Goal: Transaction & Acquisition: Purchase product/service

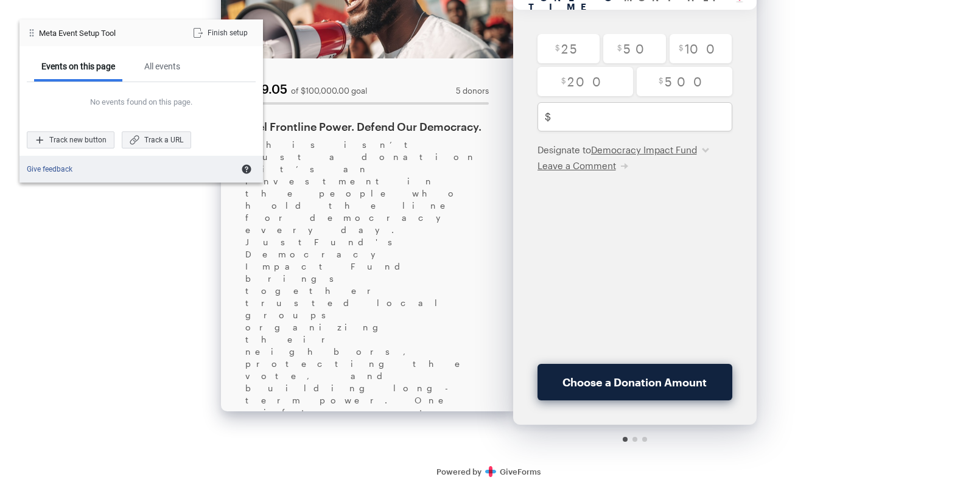
scroll to position [132, 0]
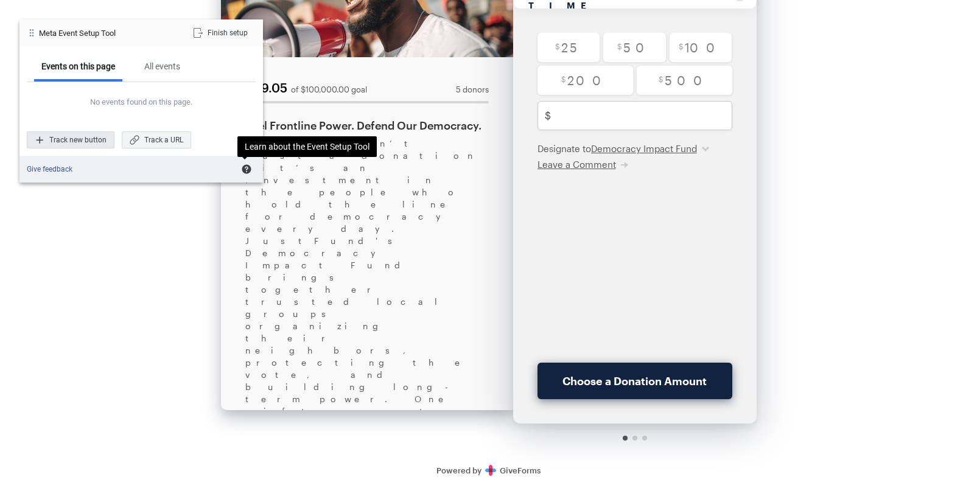
click at [75, 142] on div "Track new button" at bounding box center [71, 140] width 88 height 17
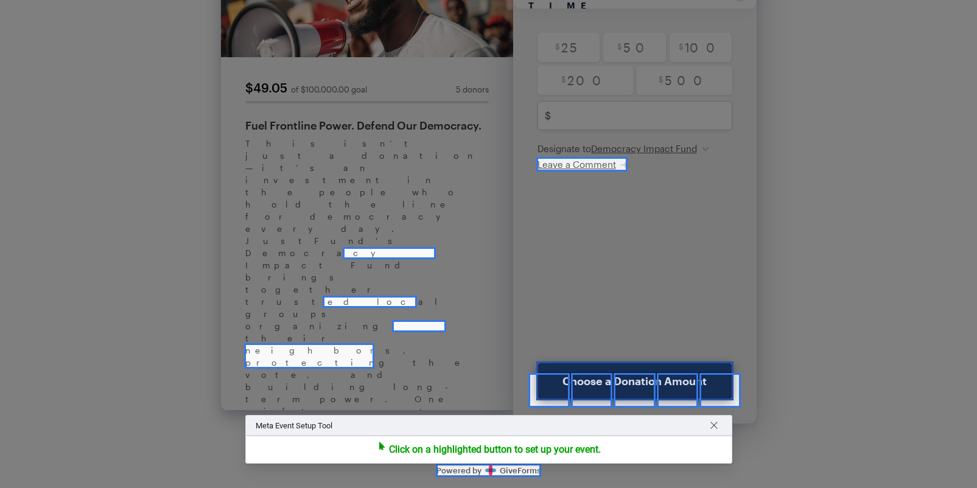
click at [574, 363] on div at bounding box center [634, 381] width 197 height 39
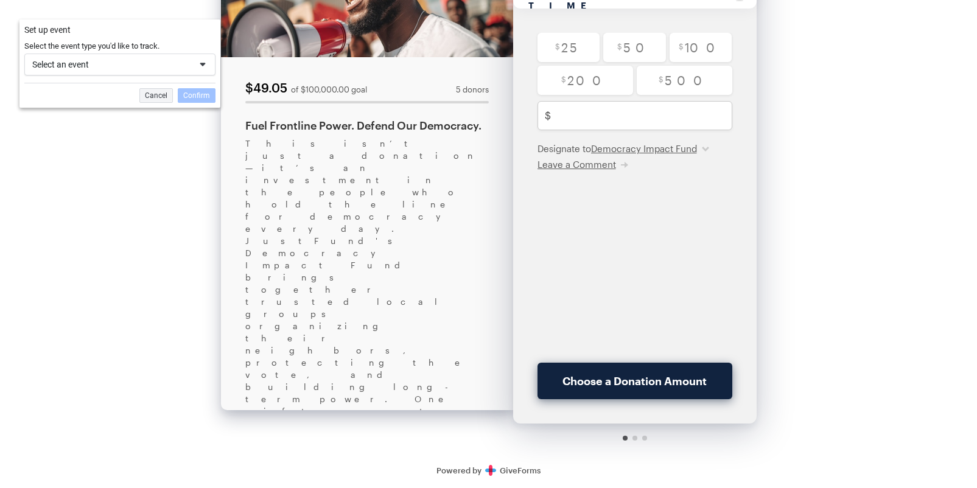
click at [183, 68] on div "Select an event" at bounding box center [111, 64] width 158 height 11
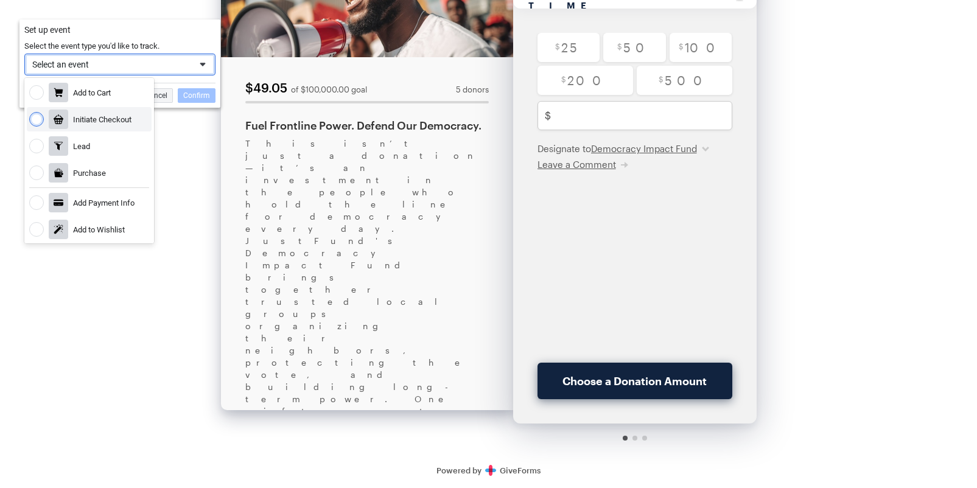
click at [130, 112] on div "Initiate Checkout" at bounding box center [89, 119] width 125 height 24
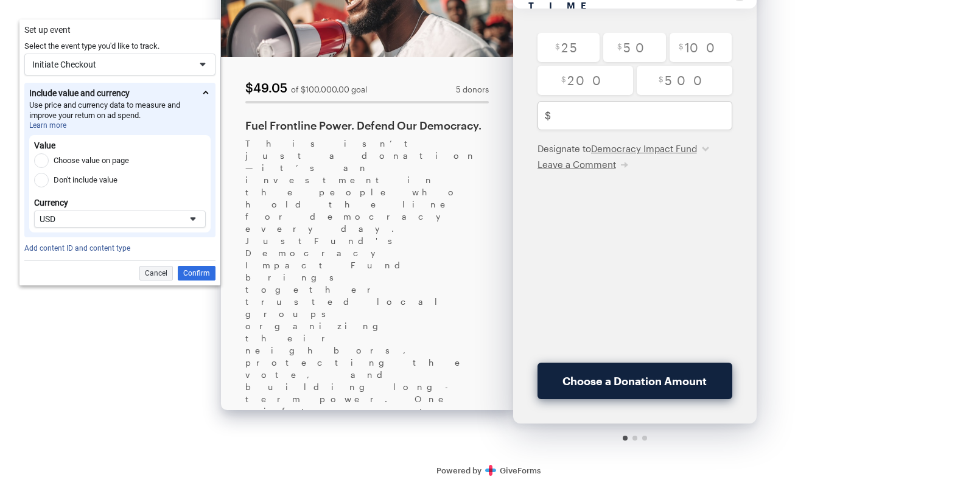
click at [97, 162] on label "Choose value on page" at bounding box center [91, 160] width 75 height 15
click at [49, 162] on input "Choose value on page" at bounding box center [41, 160] width 15 height 15
radio input "true"
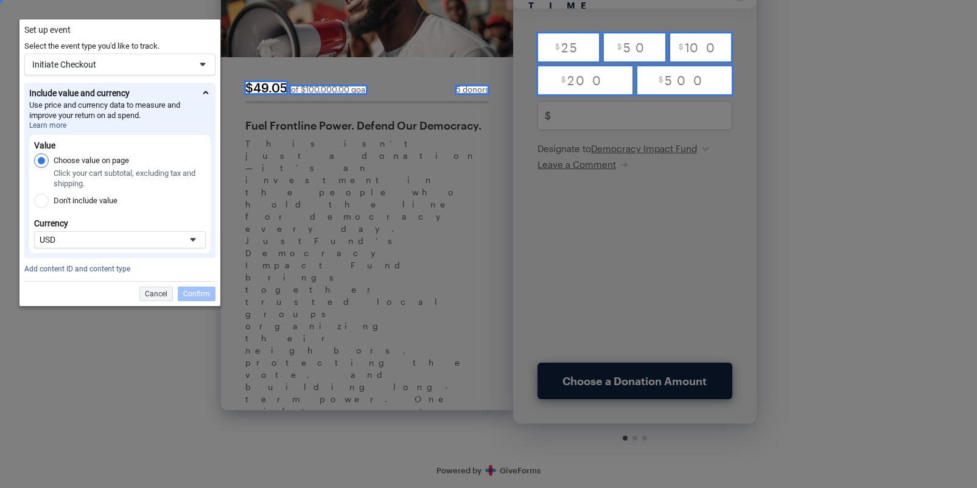
click at [623, 115] on div at bounding box center [488, 244] width 977 height 488
click at [613, 117] on div at bounding box center [488, 244] width 977 height 488
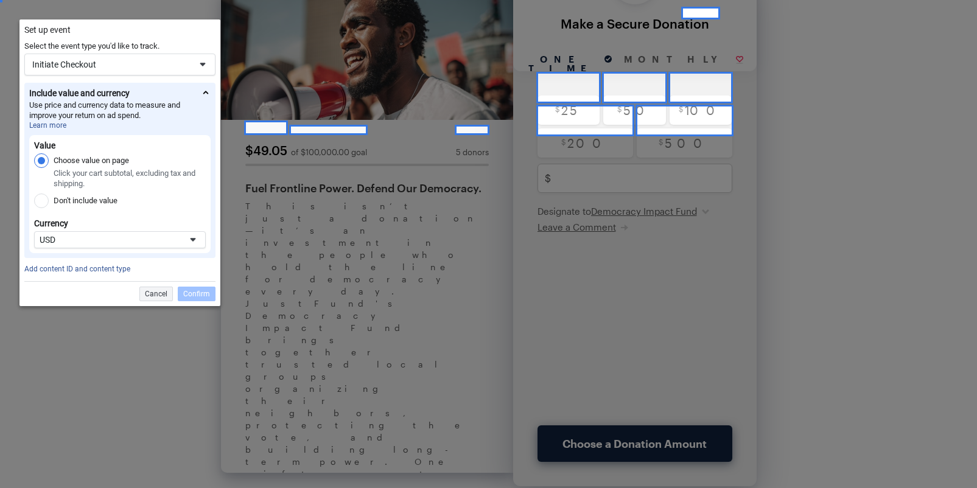
scroll to position [100, 0]
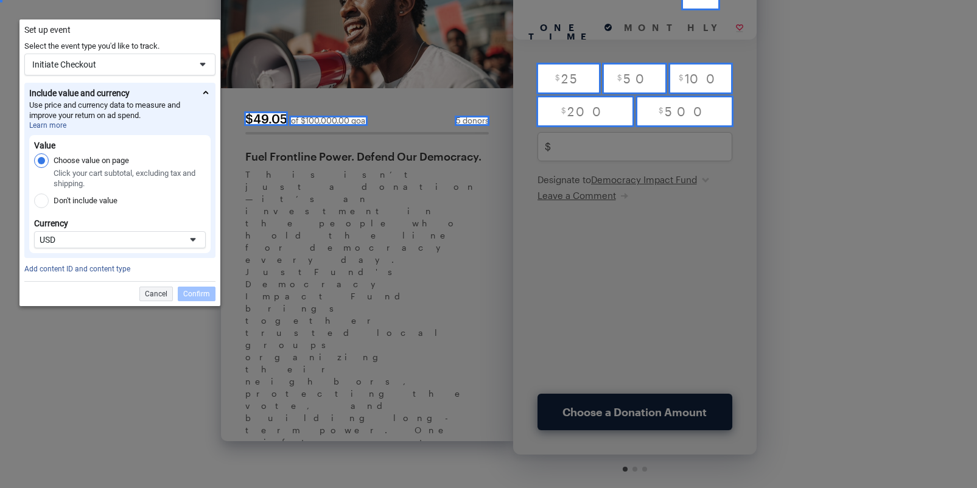
click at [148, 251] on div "Value Choose value on page Click your cart subtotal, excluding tax and shipping…" at bounding box center [119, 194] width 181 height 118
click at [150, 244] on div "USD" at bounding box center [110, 239] width 141 height 11
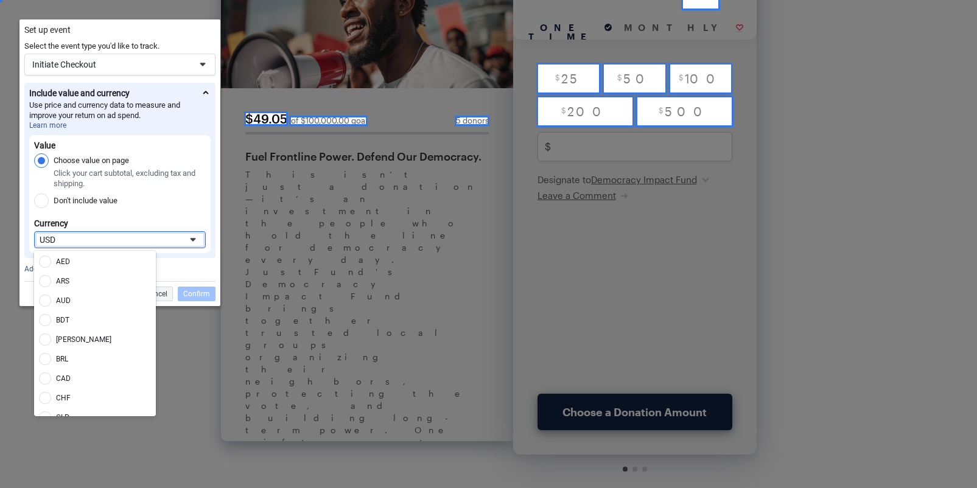
scroll to position [908, 0]
click at [160, 216] on div "Value Choose value on page Click your cart subtotal, excluding tax and shipping…" at bounding box center [119, 194] width 181 height 118
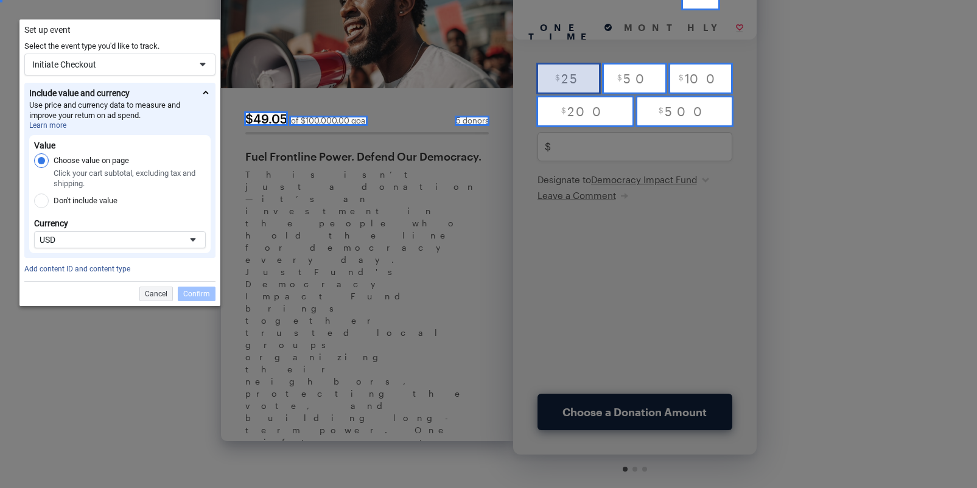
click at [574, 86] on div at bounding box center [568, 79] width 65 height 32
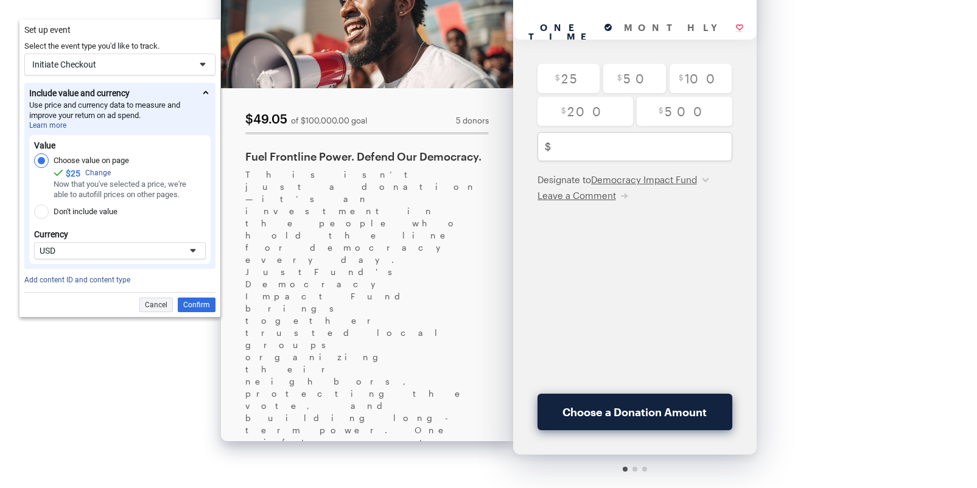
click at [206, 92] on div "Fewer Details" at bounding box center [206, 93] width 10 height 10
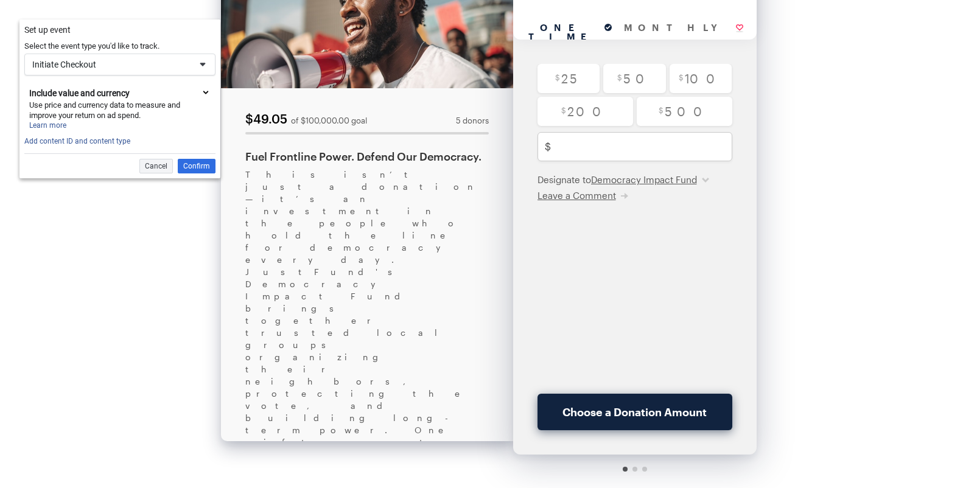
click at [206, 93] on div "More Details" at bounding box center [206, 93] width 10 height 10
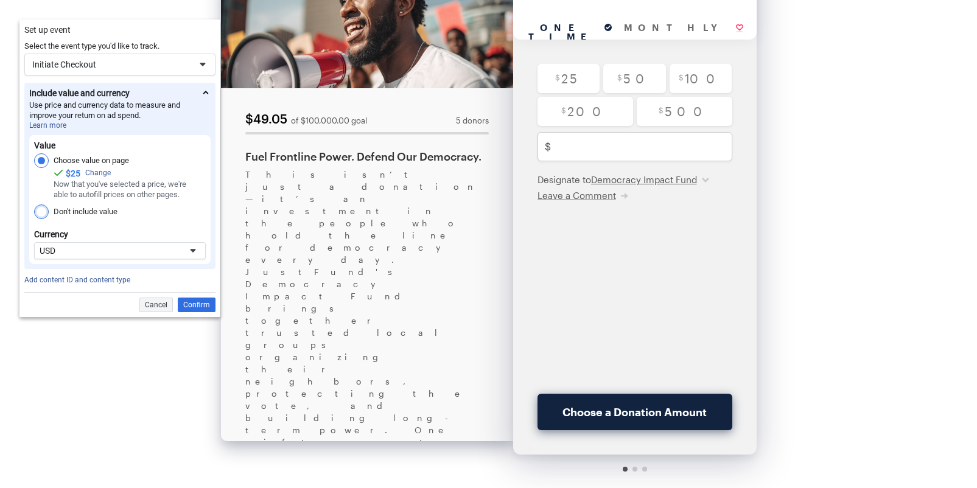
click at [79, 217] on label "Don't include value" at bounding box center [86, 212] width 64 height 15
click at [49, 217] on input "Don't include value" at bounding box center [41, 212] width 15 height 15
radio input "true"
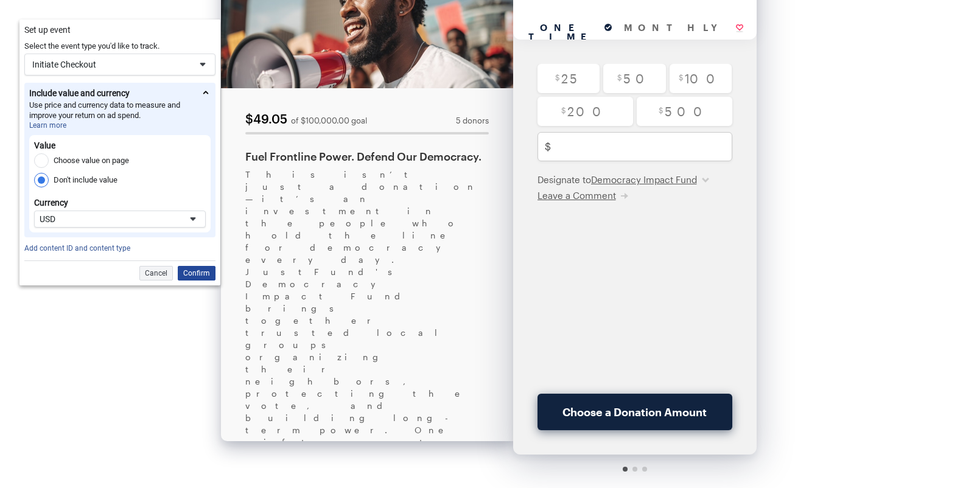
click at [187, 271] on div "Confirm" at bounding box center [197, 273] width 38 height 15
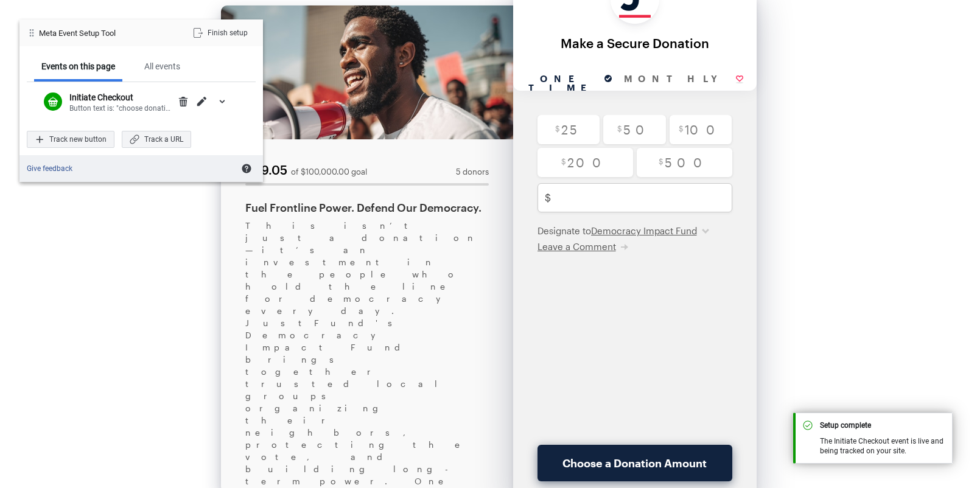
scroll to position [0, 0]
